Goal: Task Accomplishment & Management: Manage account settings

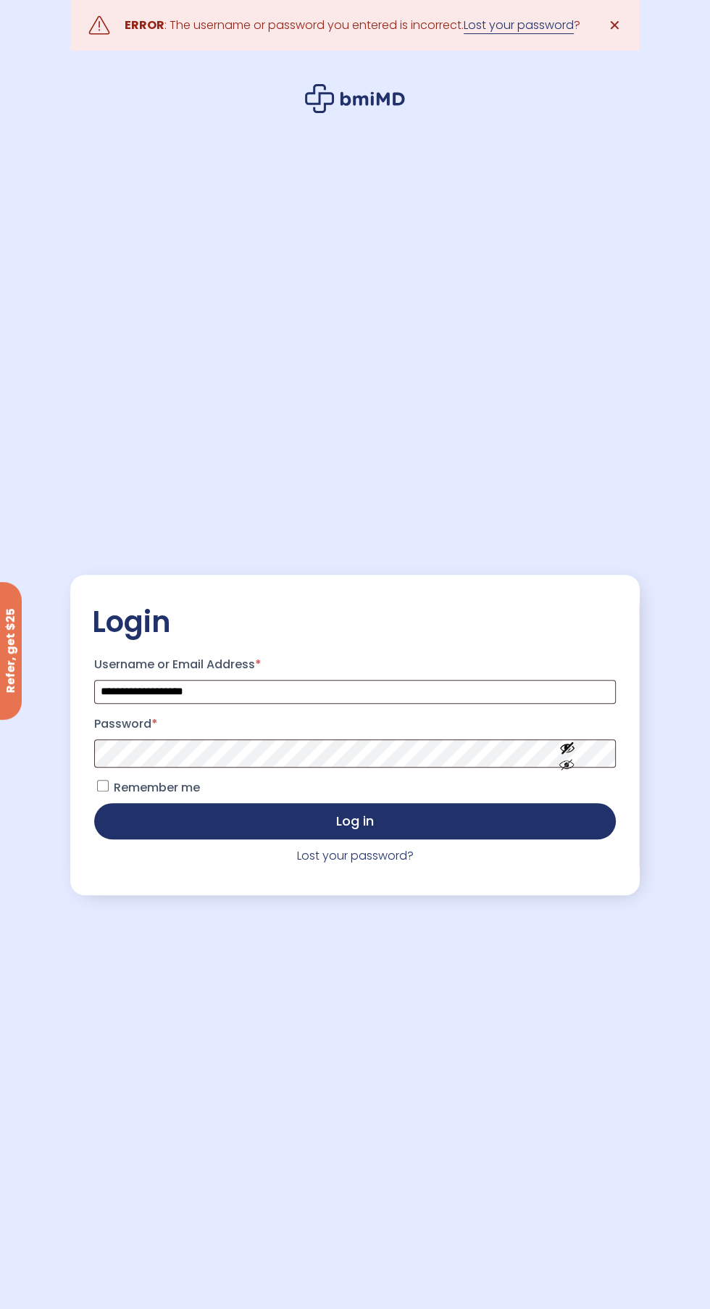
click at [514, 30] on link "Lost your password" at bounding box center [519, 25] width 110 height 17
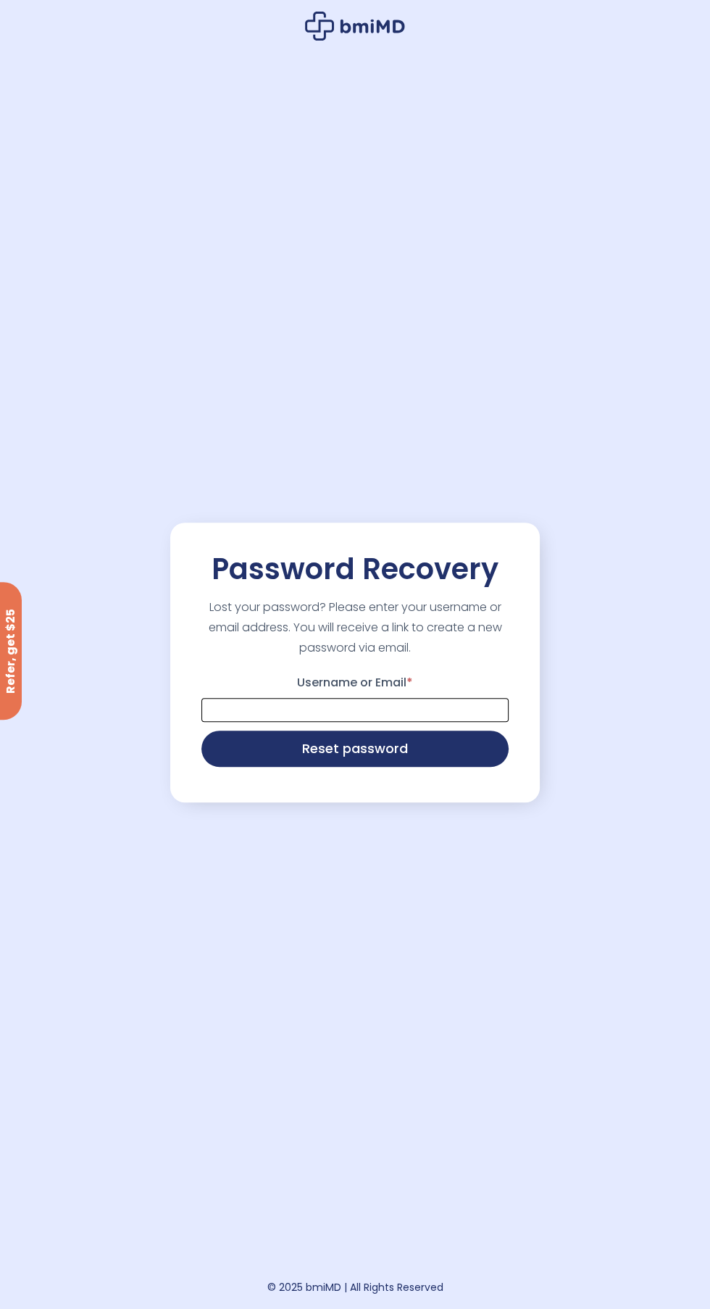
click at [274, 722] on input "Username or Email *" at bounding box center [354, 710] width 307 height 24
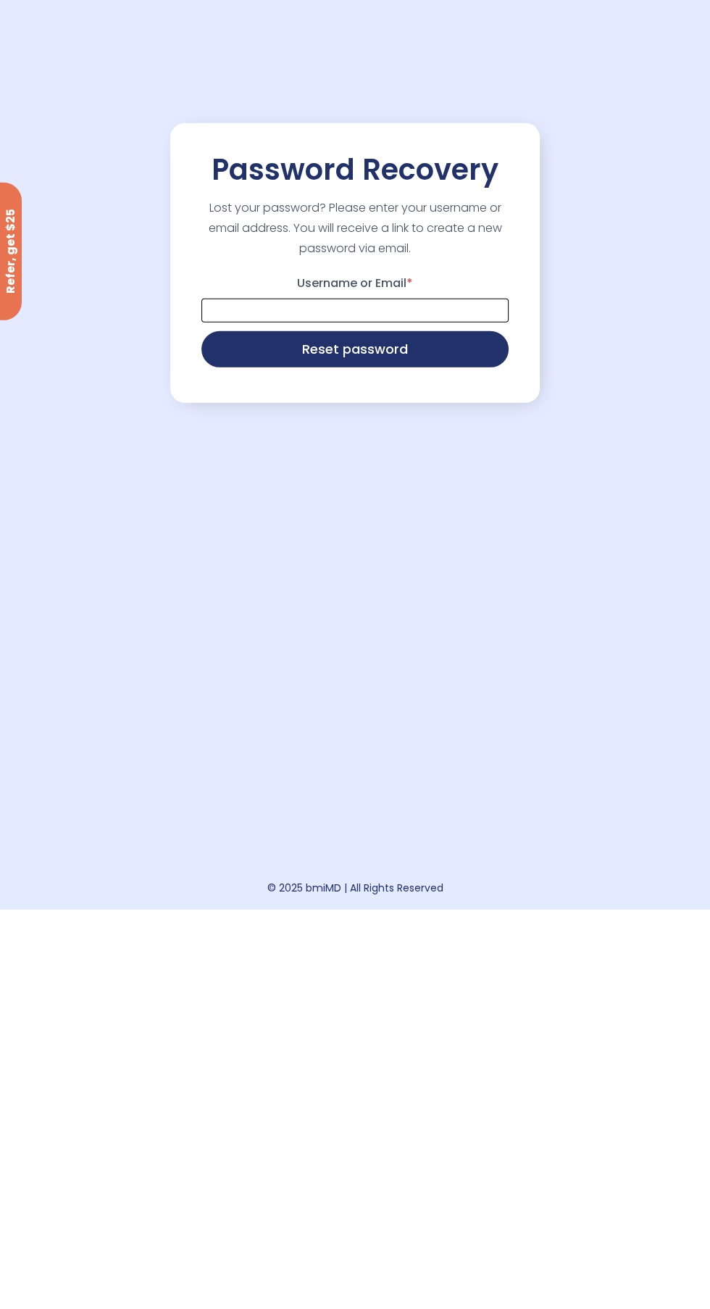
type input "**********"
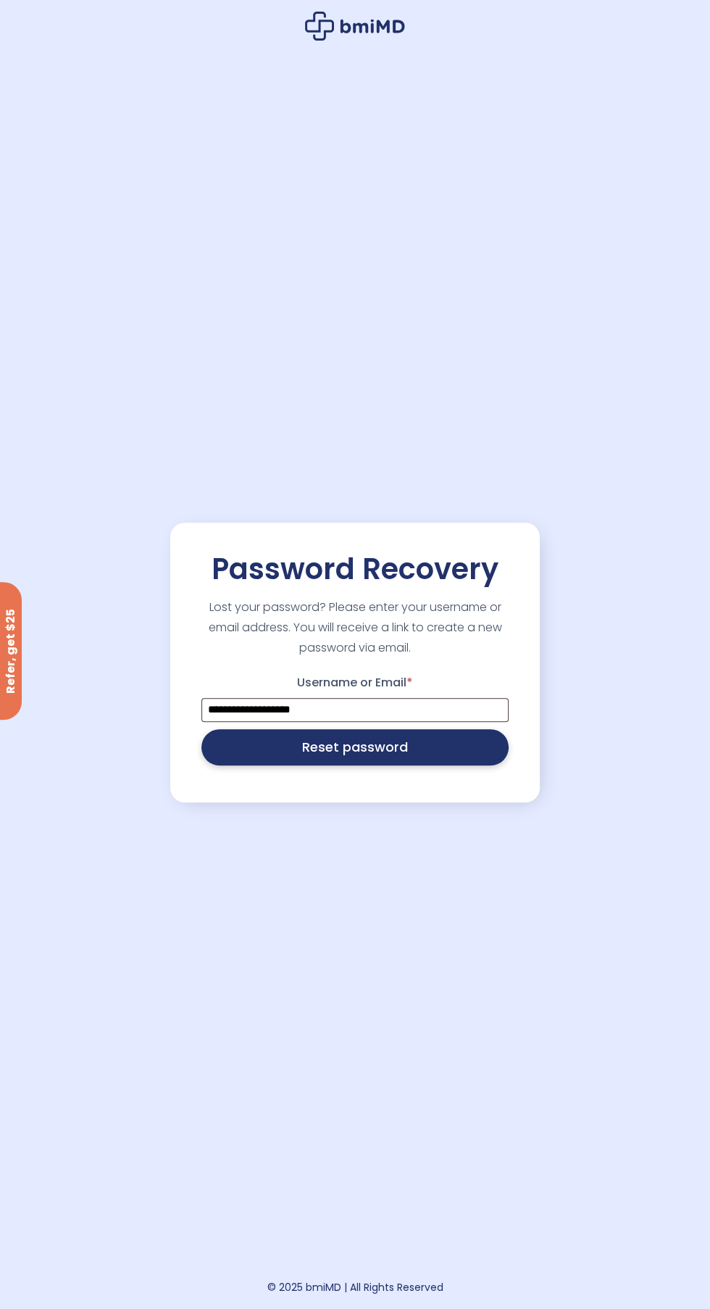
click at [229, 765] on button "Reset password" at bounding box center [354, 747] width 307 height 36
